Goal: Task Accomplishment & Management: Manage account settings

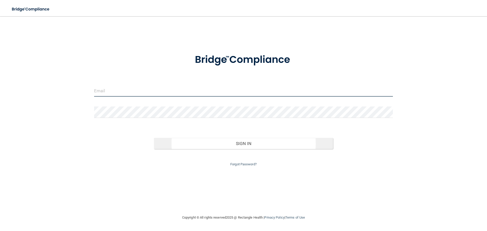
type input "[EMAIL_ADDRESS][DOMAIN_NAME]"
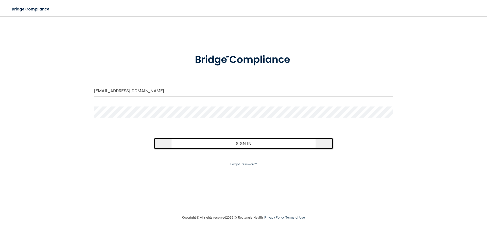
click at [246, 144] on button "Sign In" at bounding box center [244, 143] width 180 height 11
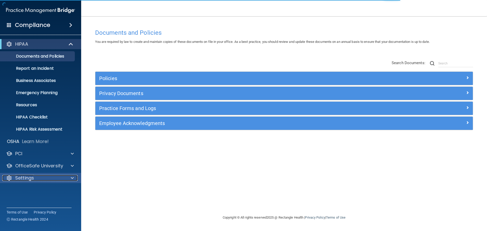
click at [39, 180] on div "Settings" at bounding box center [33, 178] width 63 height 6
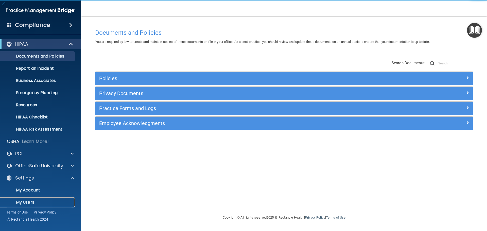
click at [24, 201] on p "My Users" at bounding box center [37, 202] width 69 height 5
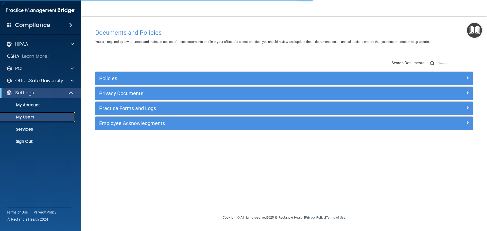
select select "20"
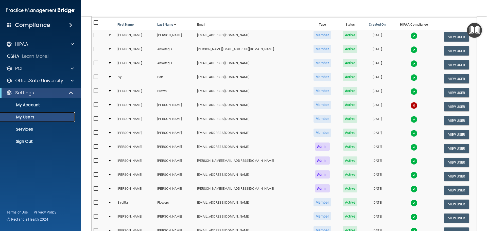
scroll to position [76, 0]
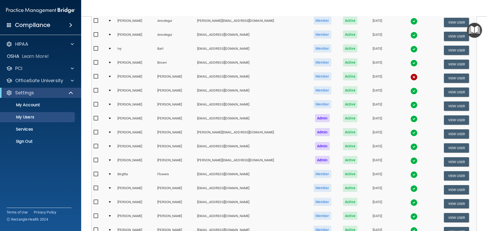
click at [111, 76] on div at bounding box center [110, 77] width 2 height 2
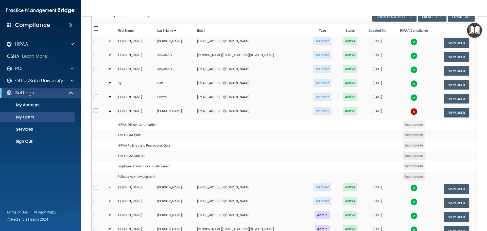
scroll to position [0, 0]
